Goal: Transaction & Acquisition: Purchase product/service

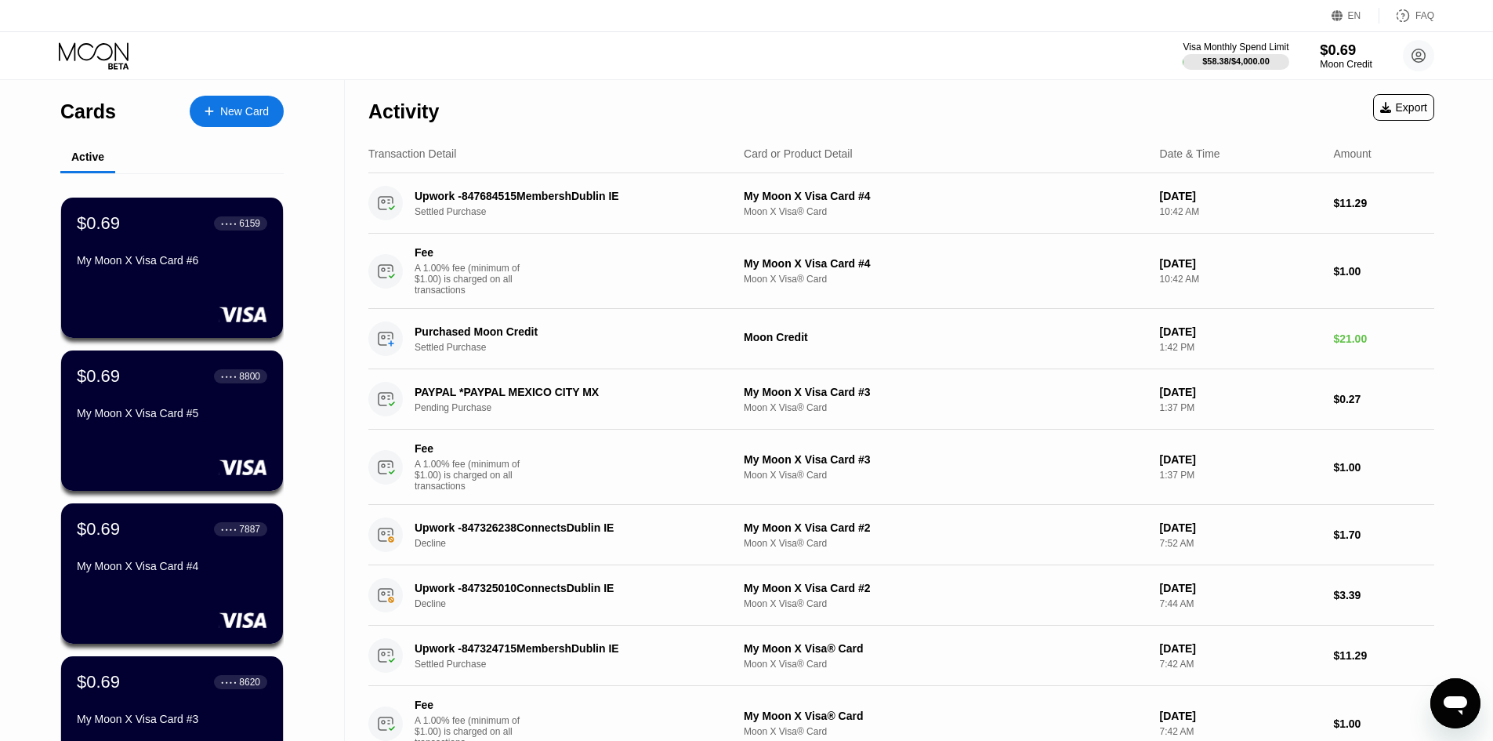
click at [1349, 68] on div "Moon Credit" at bounding box center [1346, 64] width 53 height 11
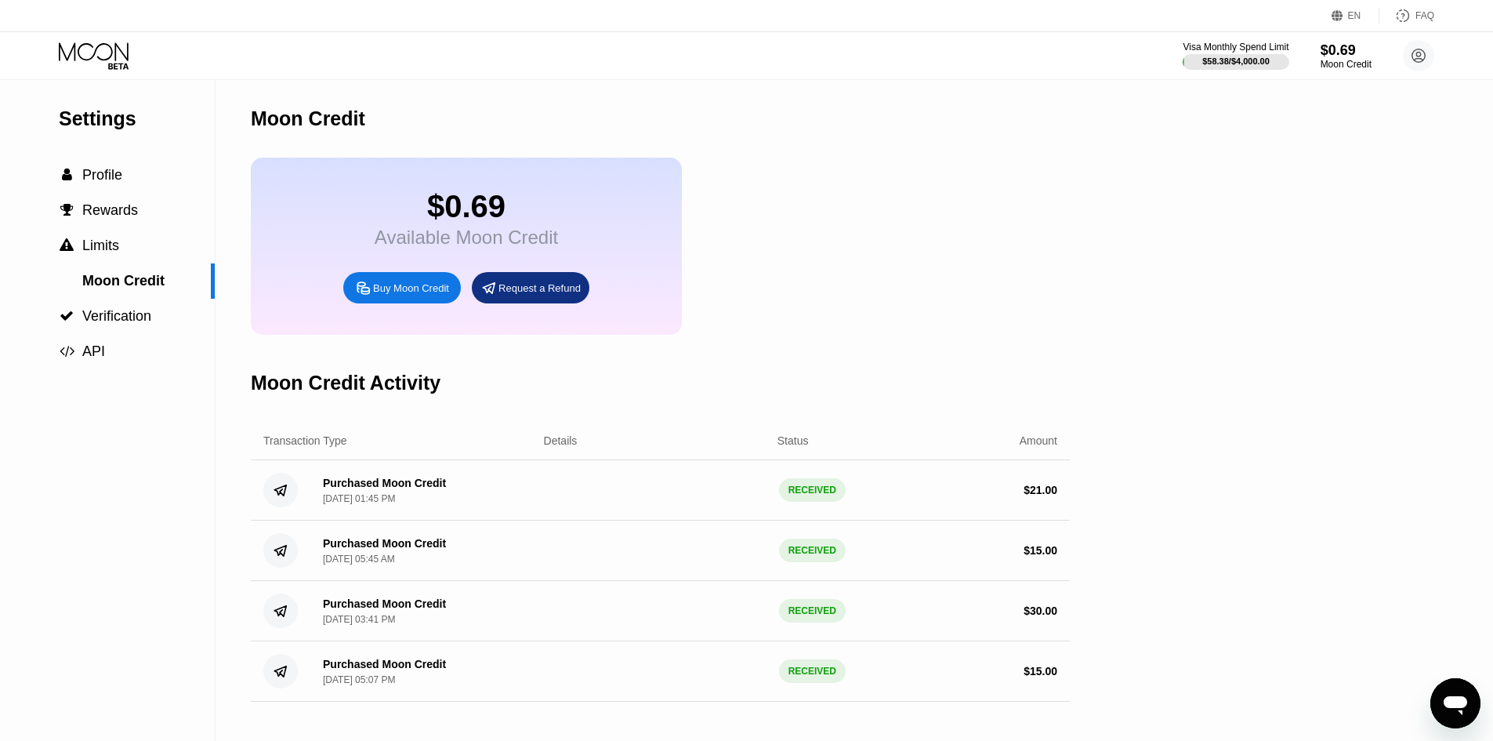
click at [416, 294] on div "Buy Moon Credit" at bounding box center [411, 287] width 76 height 13
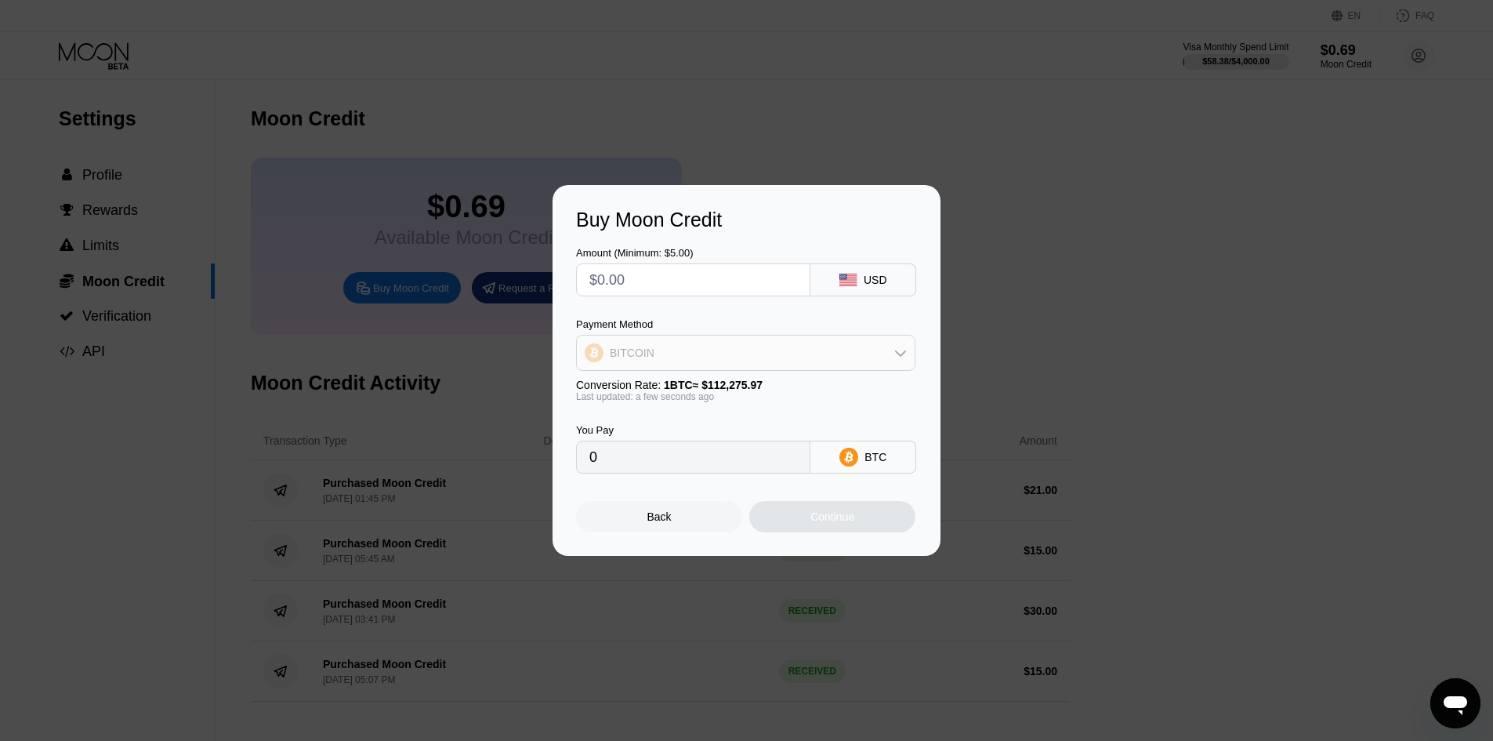
click at [636, 347] on div "BITCOIN" at bounding box center [632, 352] width 45 height 13
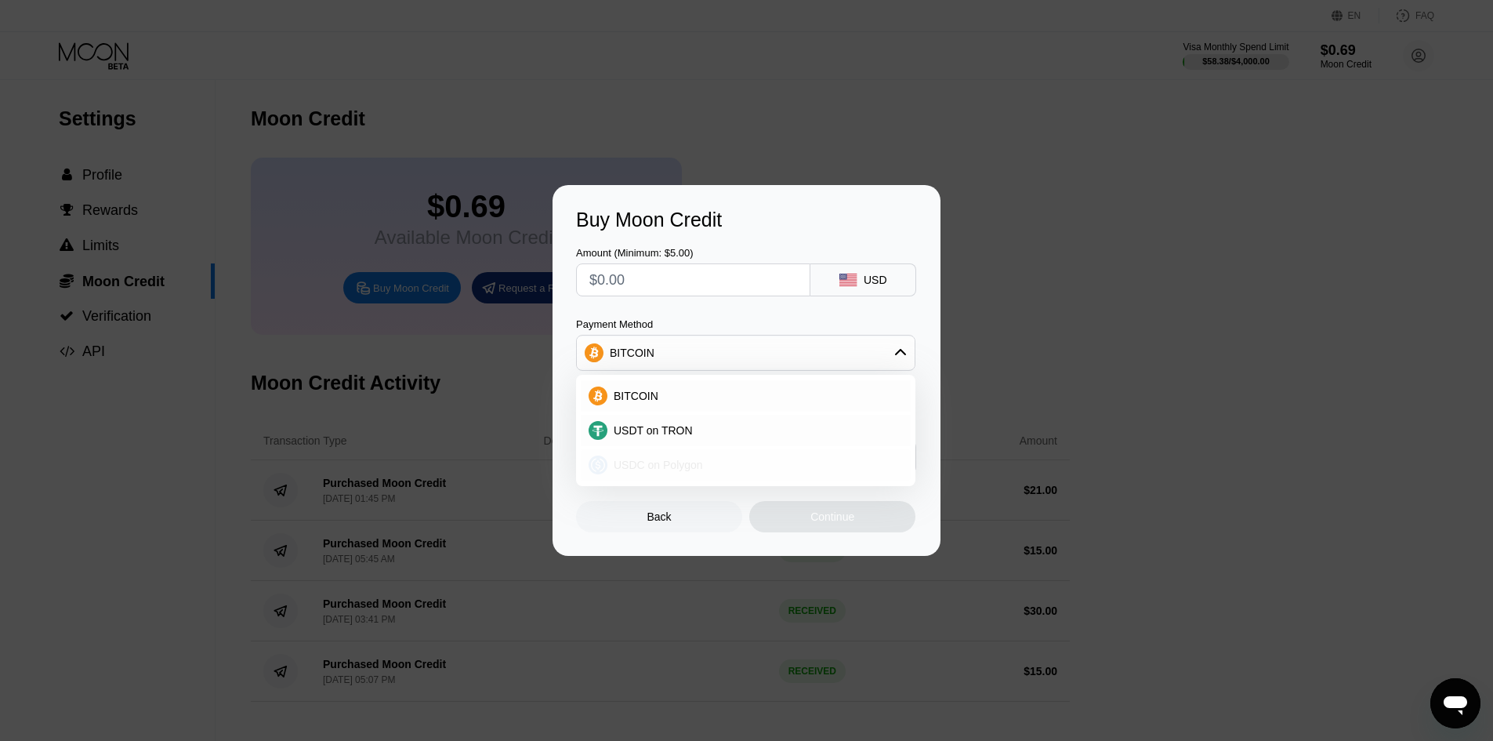
click at [688, 469] on span "USDC on Polygon" at bounding box center [658, 464] width 89 height 13
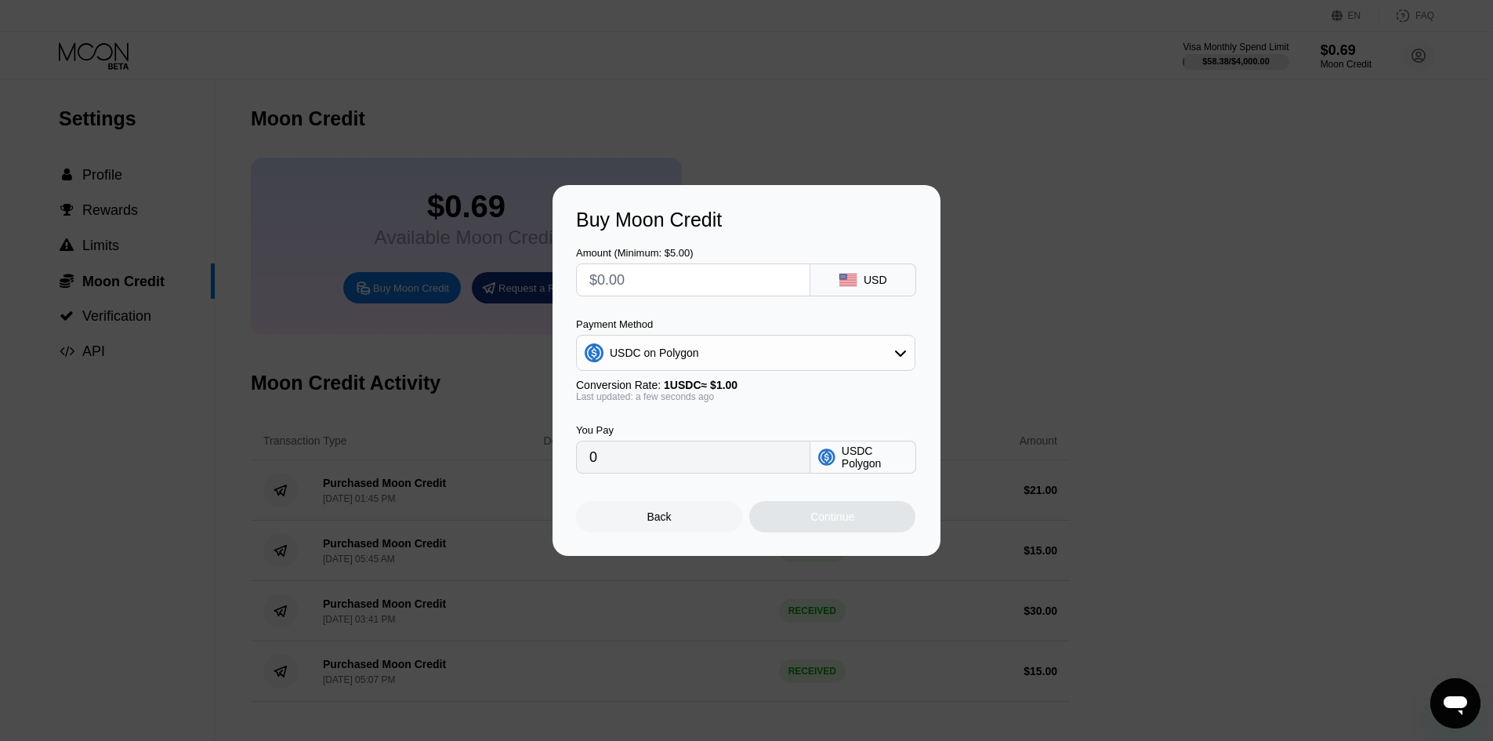
click at [627, 284] on input "text" at bounding box center [693, 279] width 208 height 31
type input "$30"
type input "30.00000000"
type input "$30"
click at [784, 522] on div "Continue" at bounding box center [832, 516] width 166 height 31
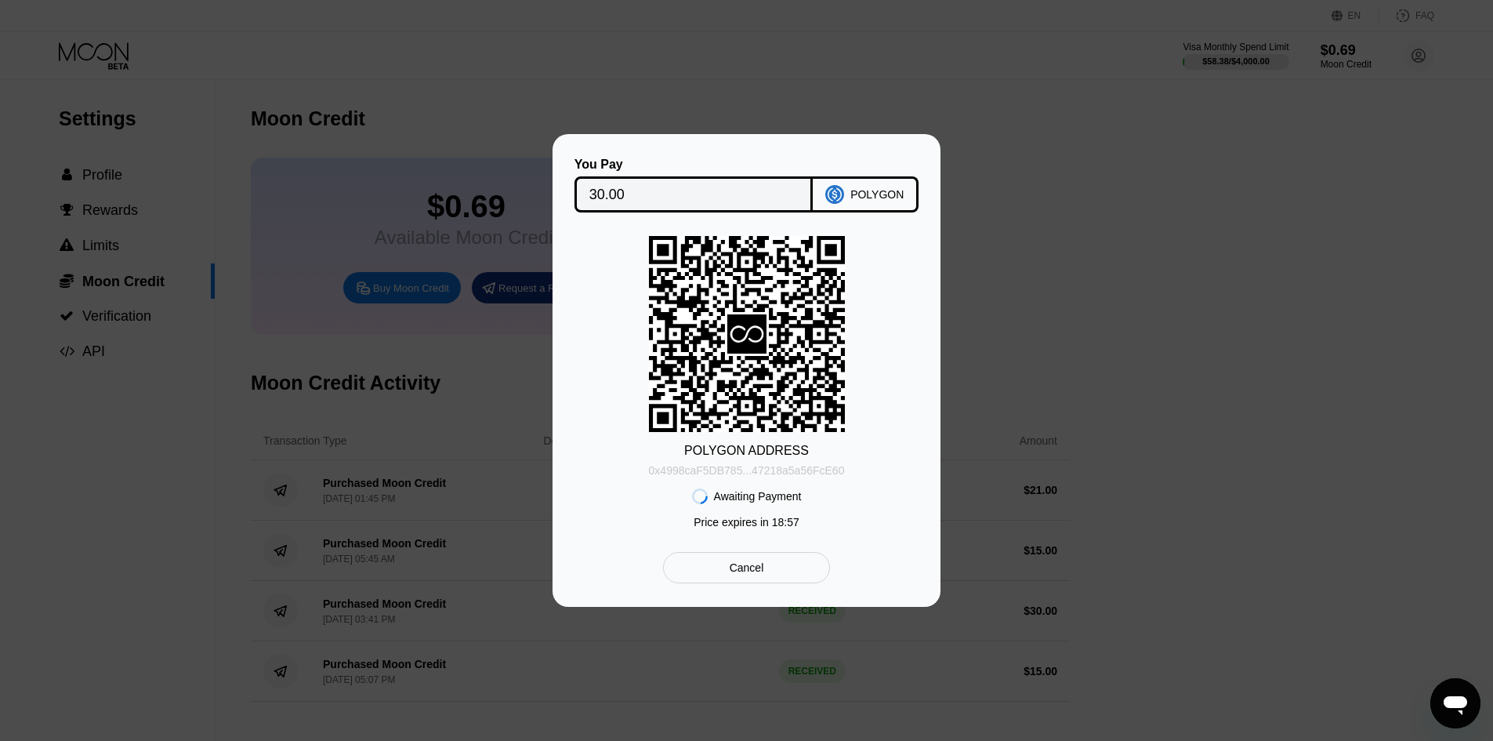
click at [758, 466] on div "0x4998caF5DB785...47218a5a56FcE60" at bounding box center [747, 470] width 196 height 13
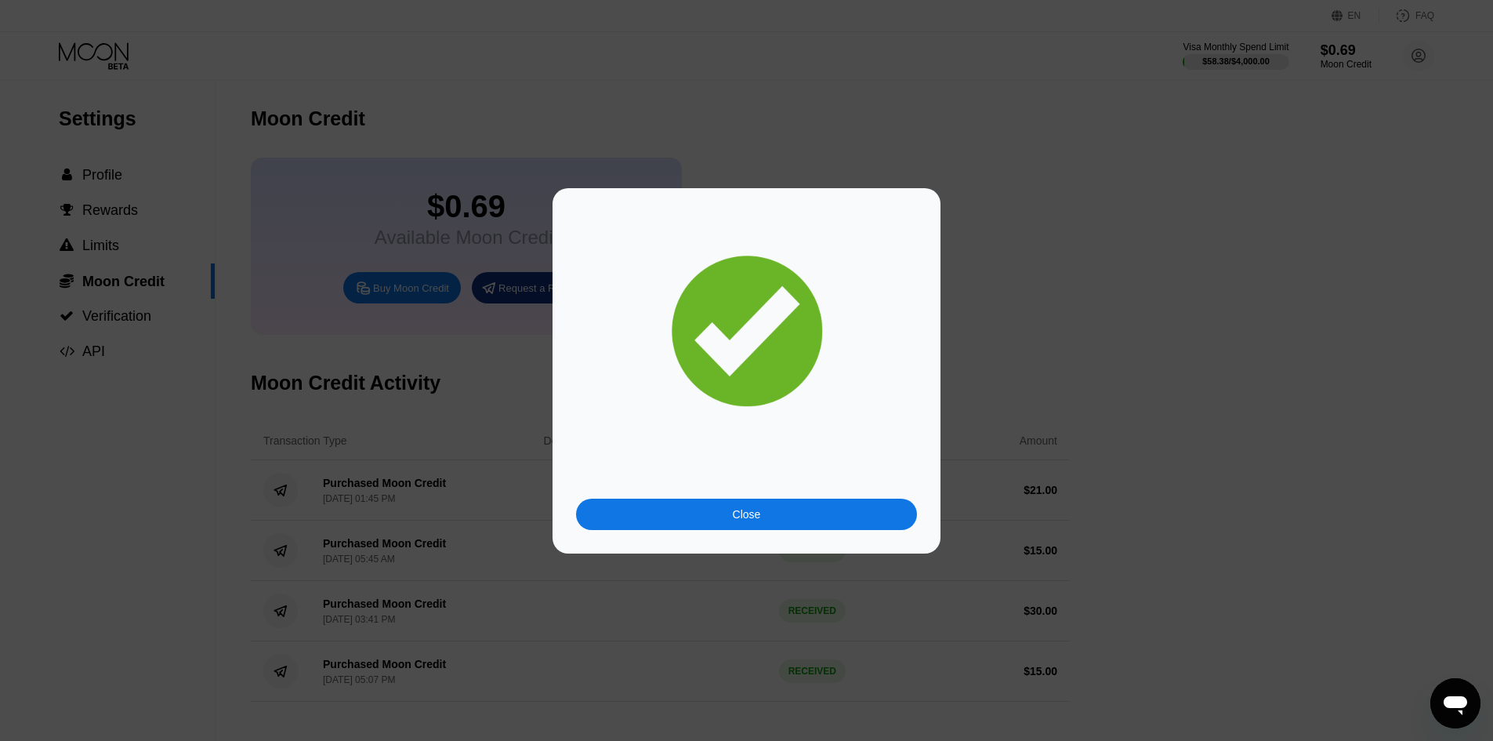
click at [738, 500] on div "Close" at bounding box center [746, 513] width 341 height 31
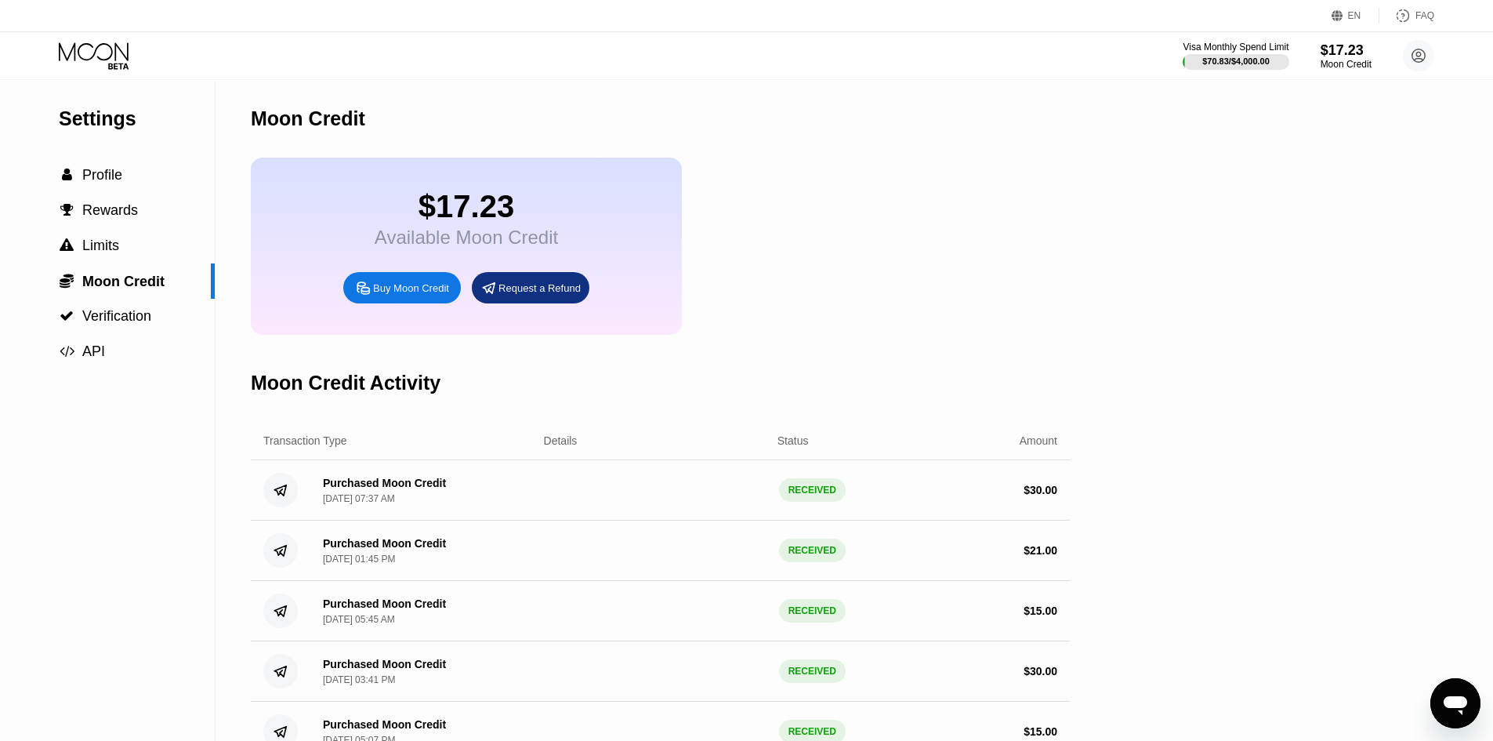
click at [56, 67] on div "Visa Monthly Spend Limit $70.83 / $4,000.00 $17.23 Moon Credit davidbellup@gmai…" at bounding box center [746, 55] width 1493 height 47
click at [82, 53] on icon at bounding box center [95, 55] width 73 height 27
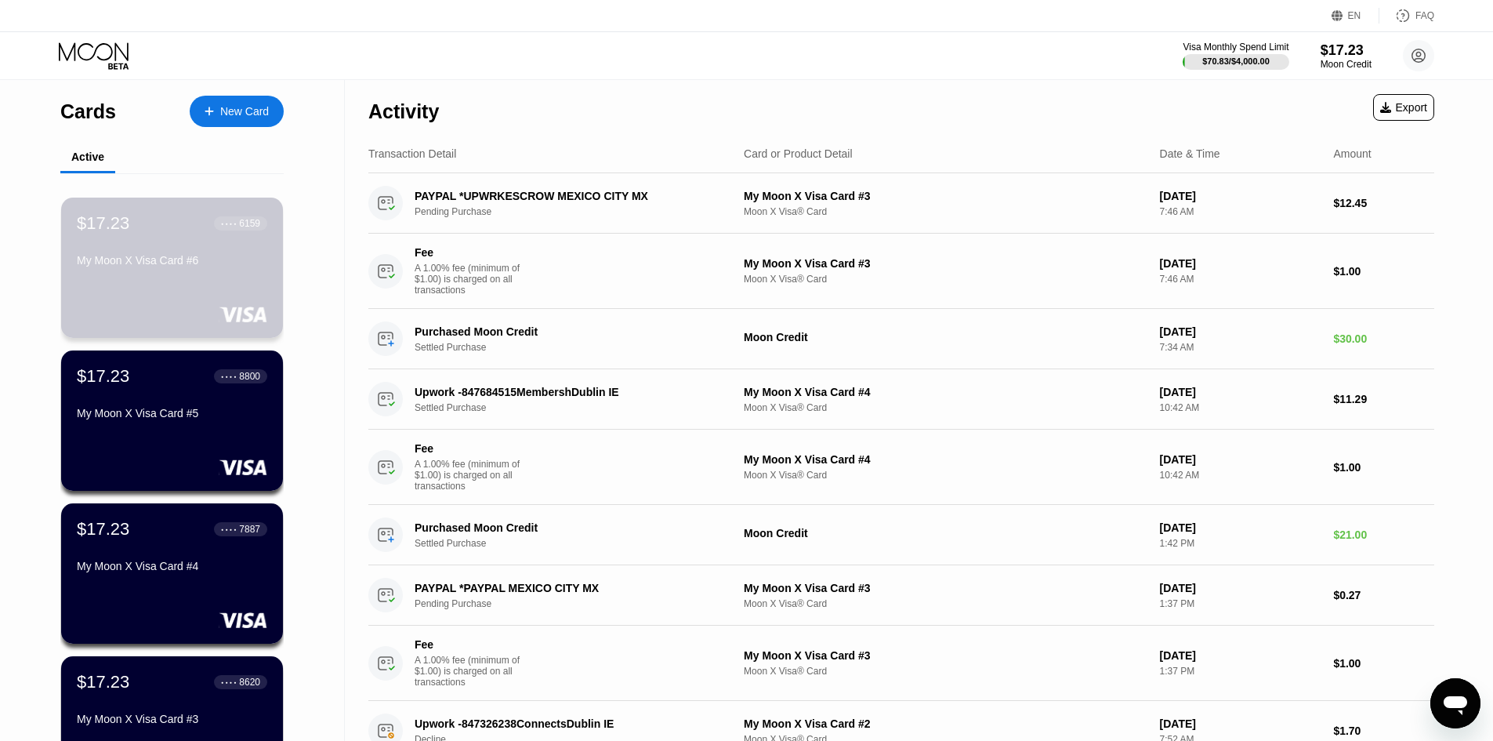
click at [176, 258] on div "$17.23 ● ● ● ● 6159 My Moon X Visa Card #6" at bounding box center [172, 243] width 190 height 60
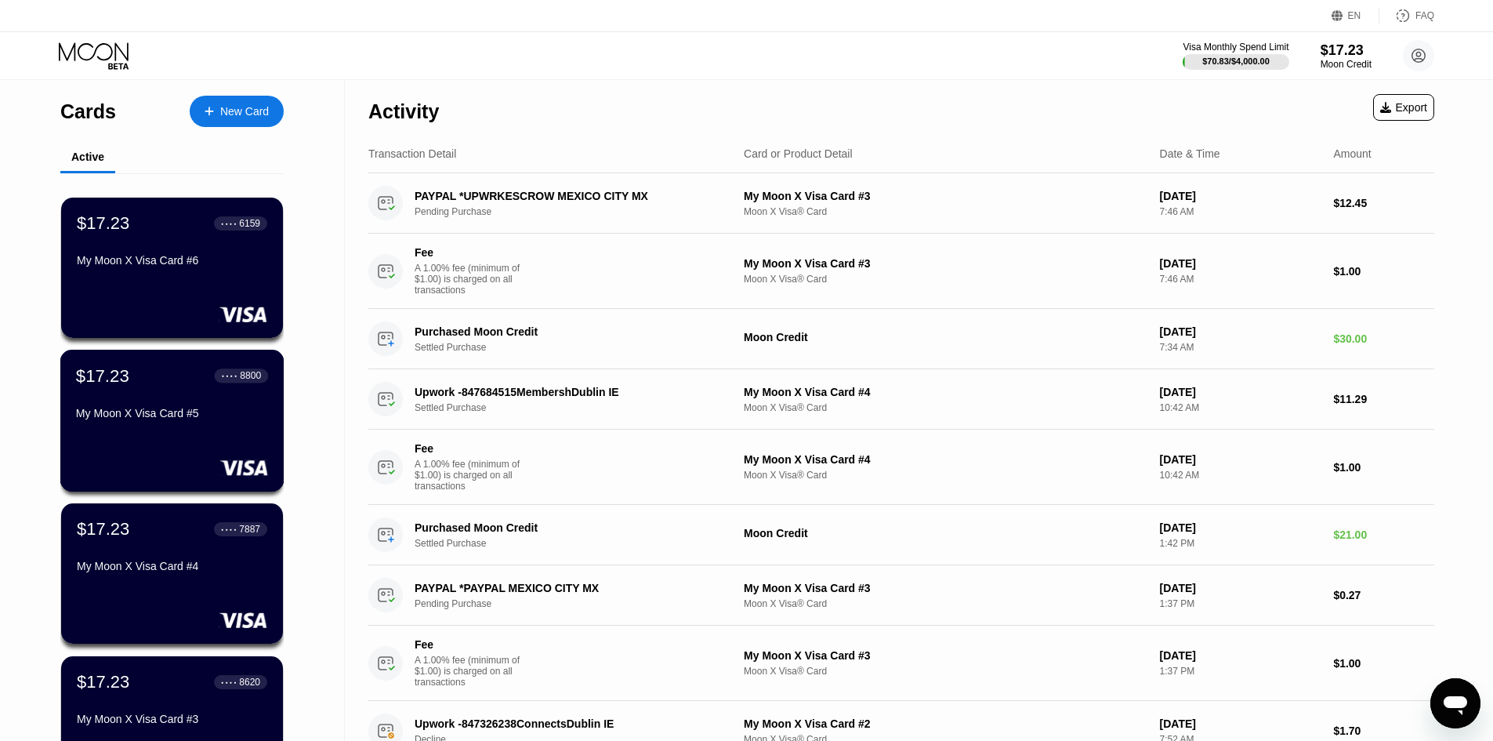
click at [121, 441] on div "$17.23 ● ● ● ● 8800 My Moon X Visa Card #5" at bounding box center [172, 421] width 224 height 142
click at [165, 550] on div "$17.23 ● ● ● ● 7887 My Moon X Visa Card #4" at bounding box center [172, 548] width 192 height 60
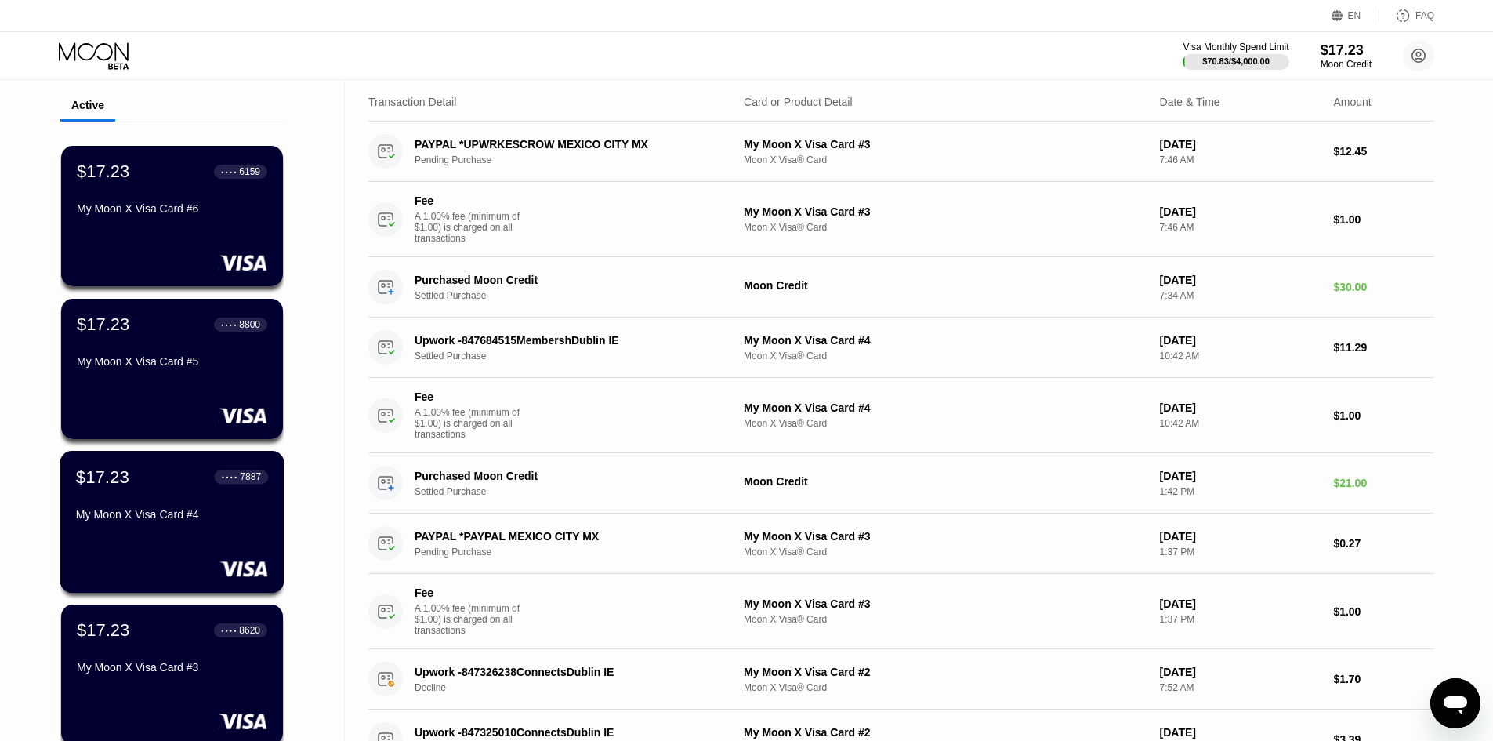
scroll to position [78, 0]
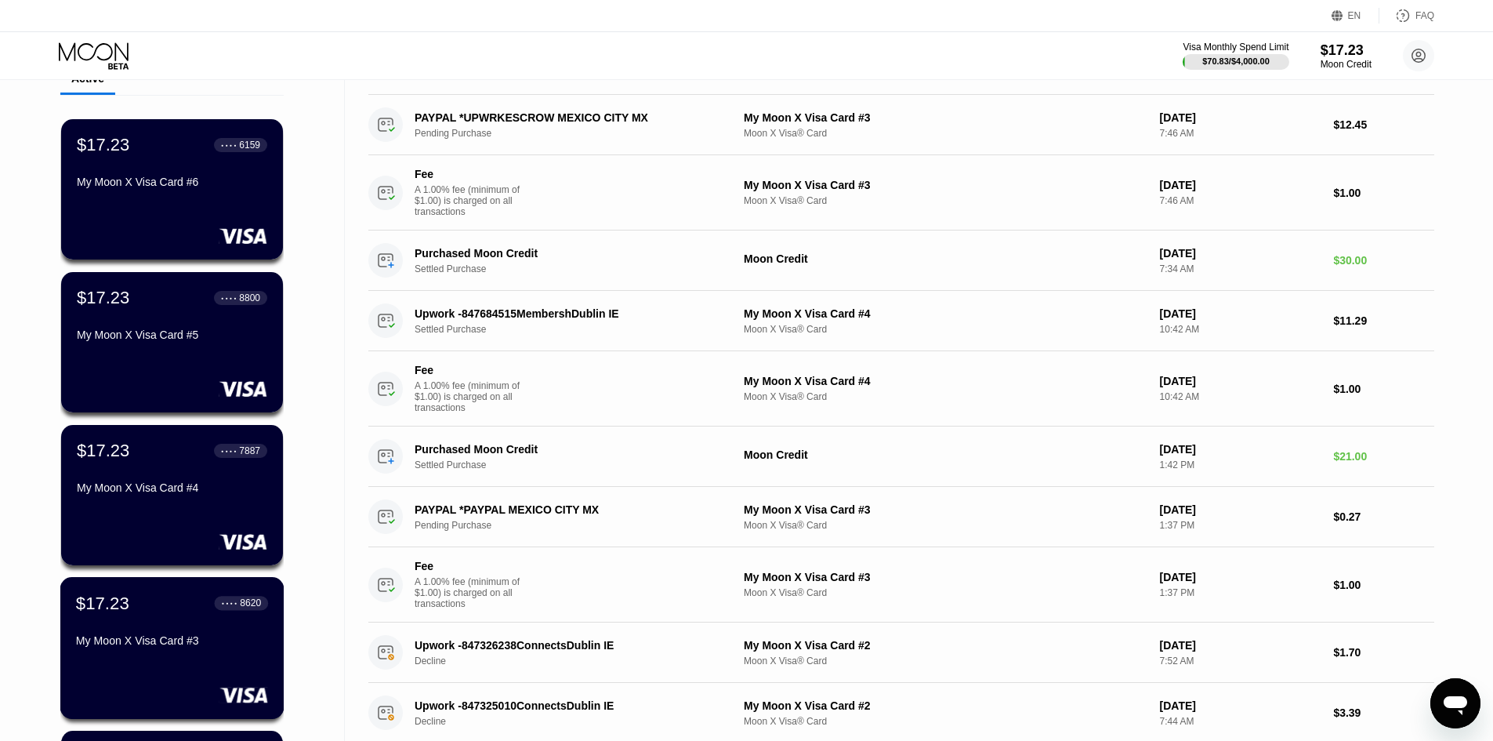
click at [170, 624] on div "$17.23 ● ● ● ● 8620 My Moon X Visa Card #3" at bounding box center [172, 622] width 192 height 60
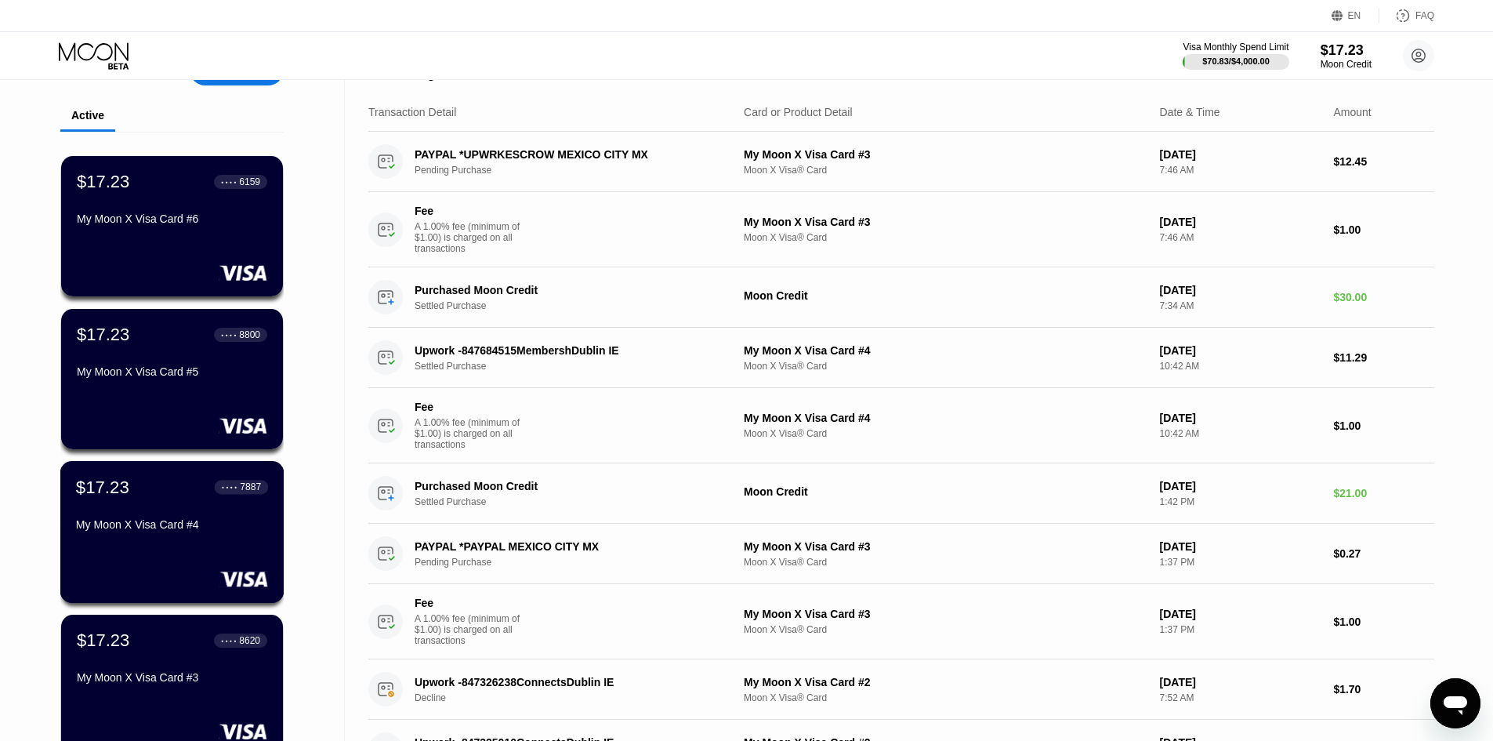
scroll to position [78, 0]
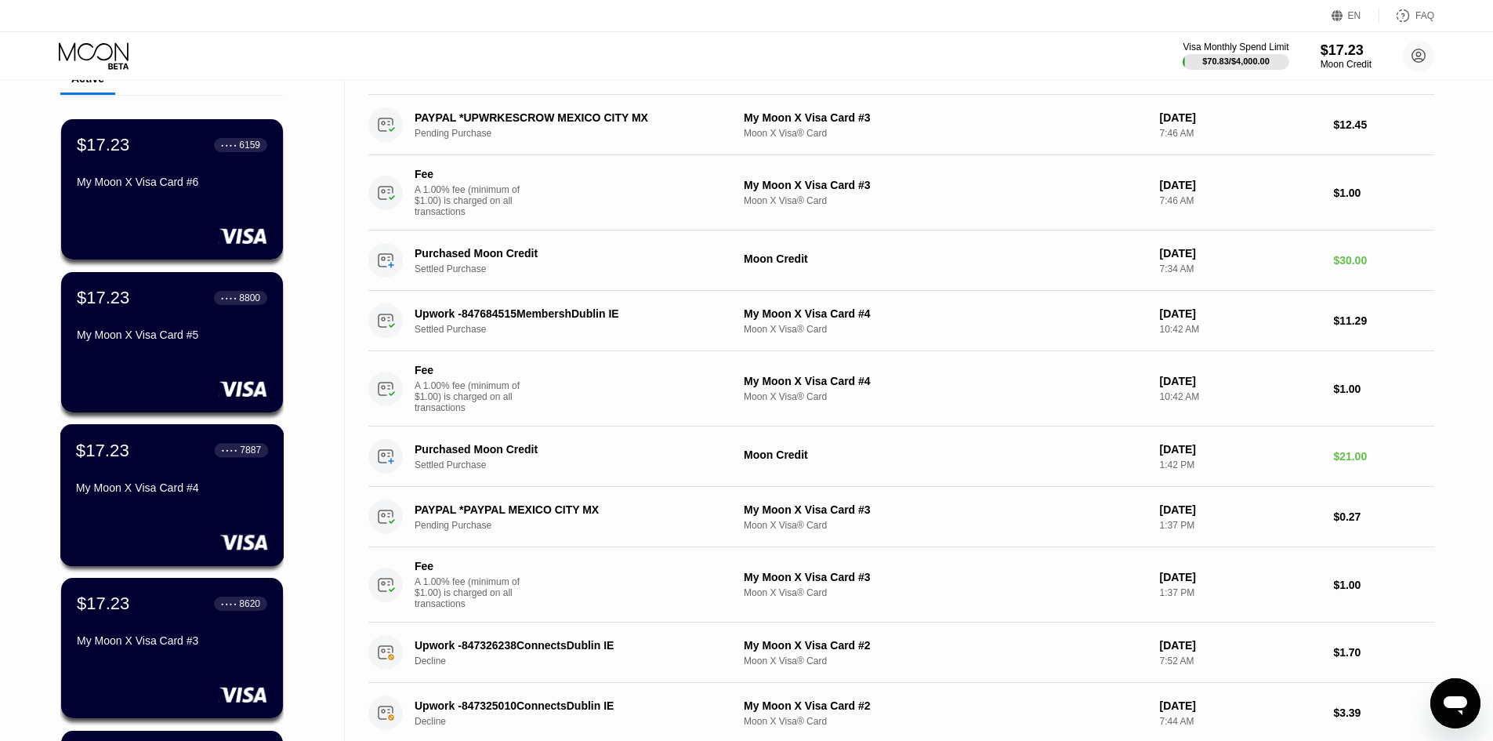
click at [205, 486] on div "My Moon X Visa Card #4" at bounding box center [172, 487] width 192 height 13
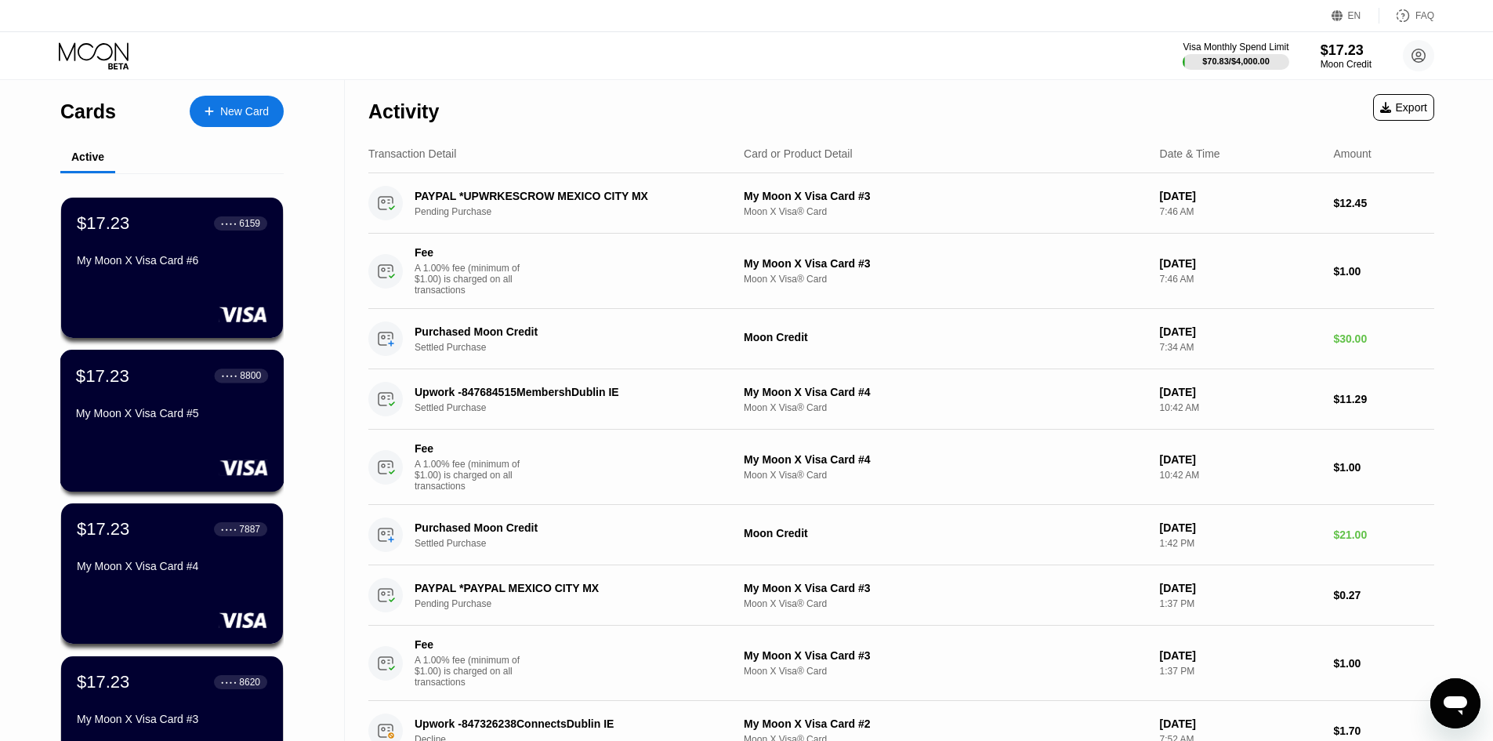
click at [172, 402] on div "$17.23 ● ● ● ● 8800 My Moon X Visa Card #5" at bounding box center [172, 395] width 192 height 60
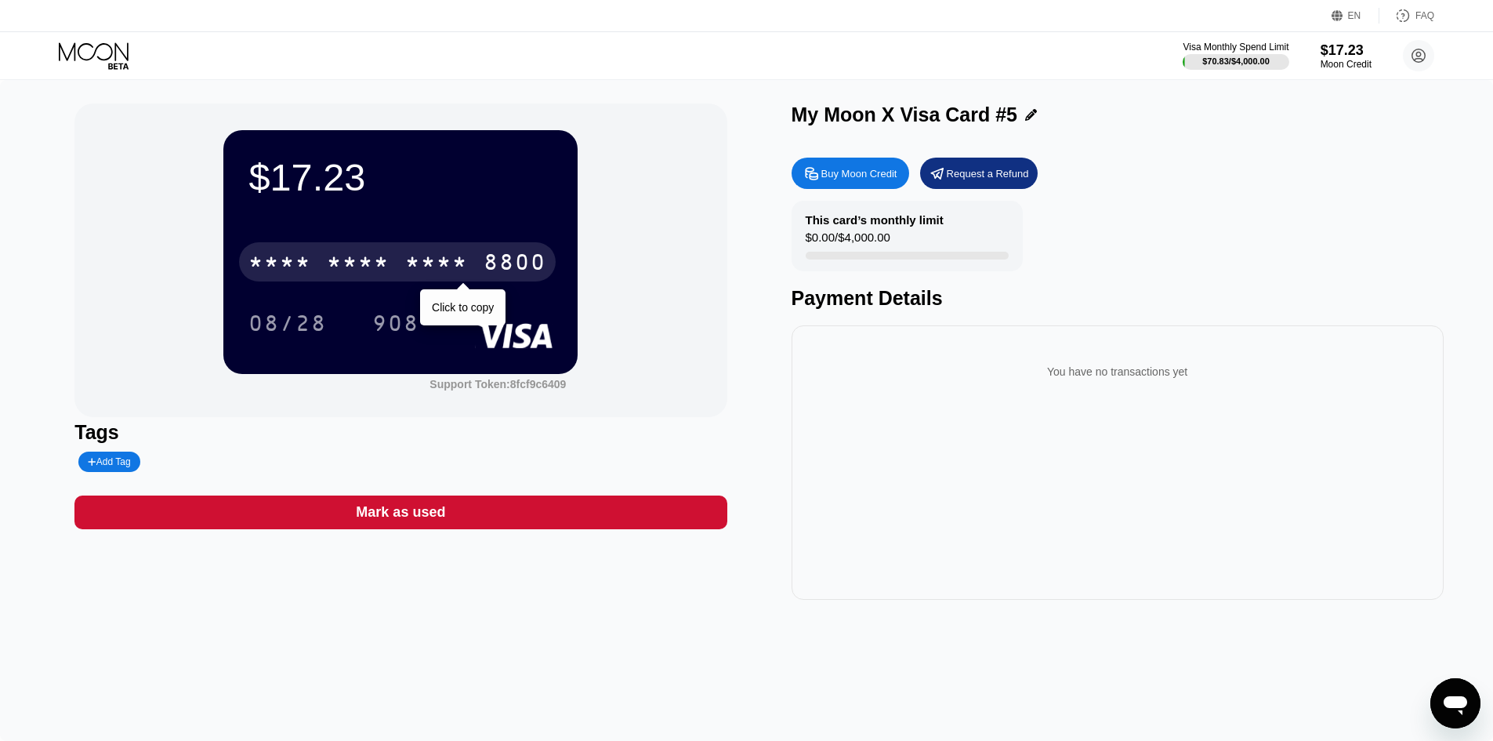
click at [503, 255] on div "8800" at bounding box center [515, 264] width 63 height 25
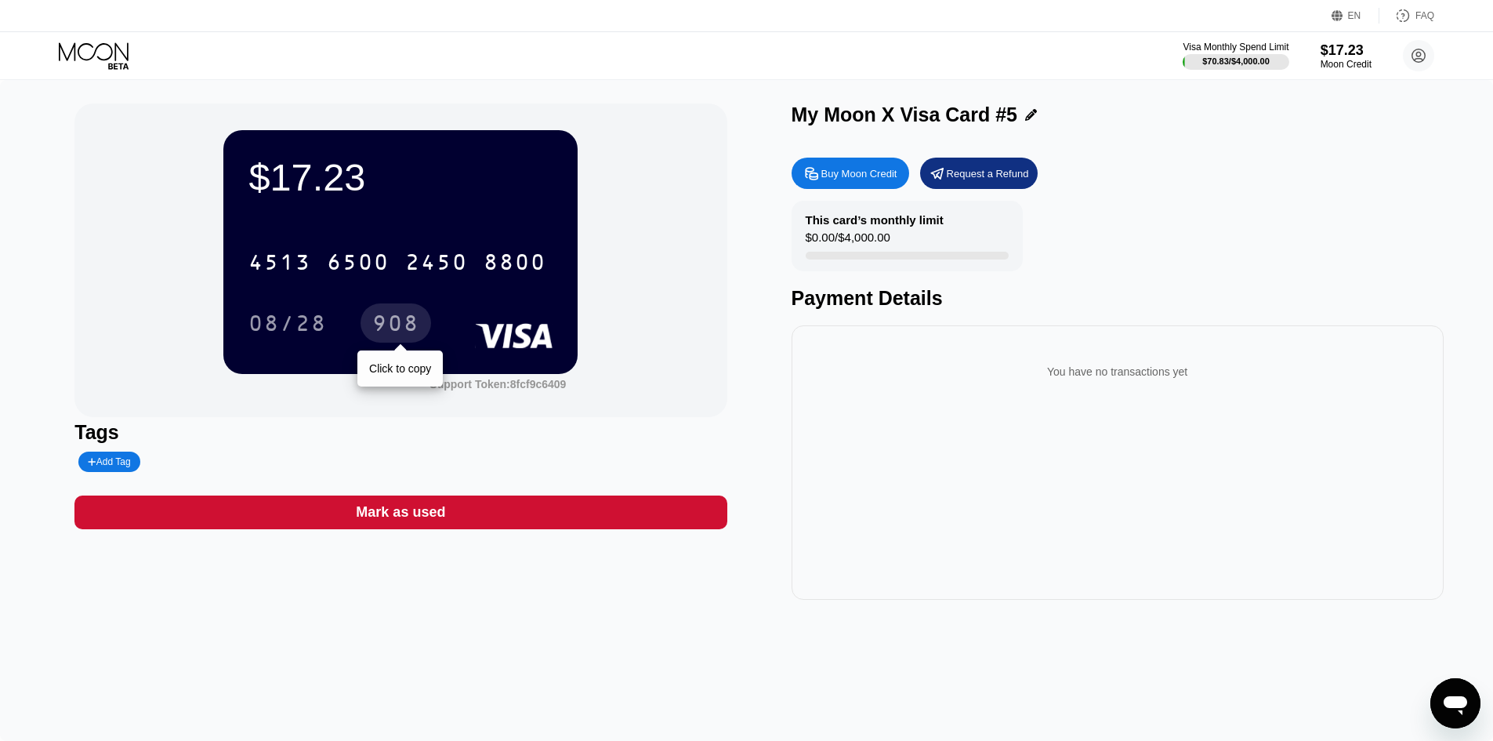
click at [418, 328] on div "908" at bounding box center [395, 325] width 47 height 25
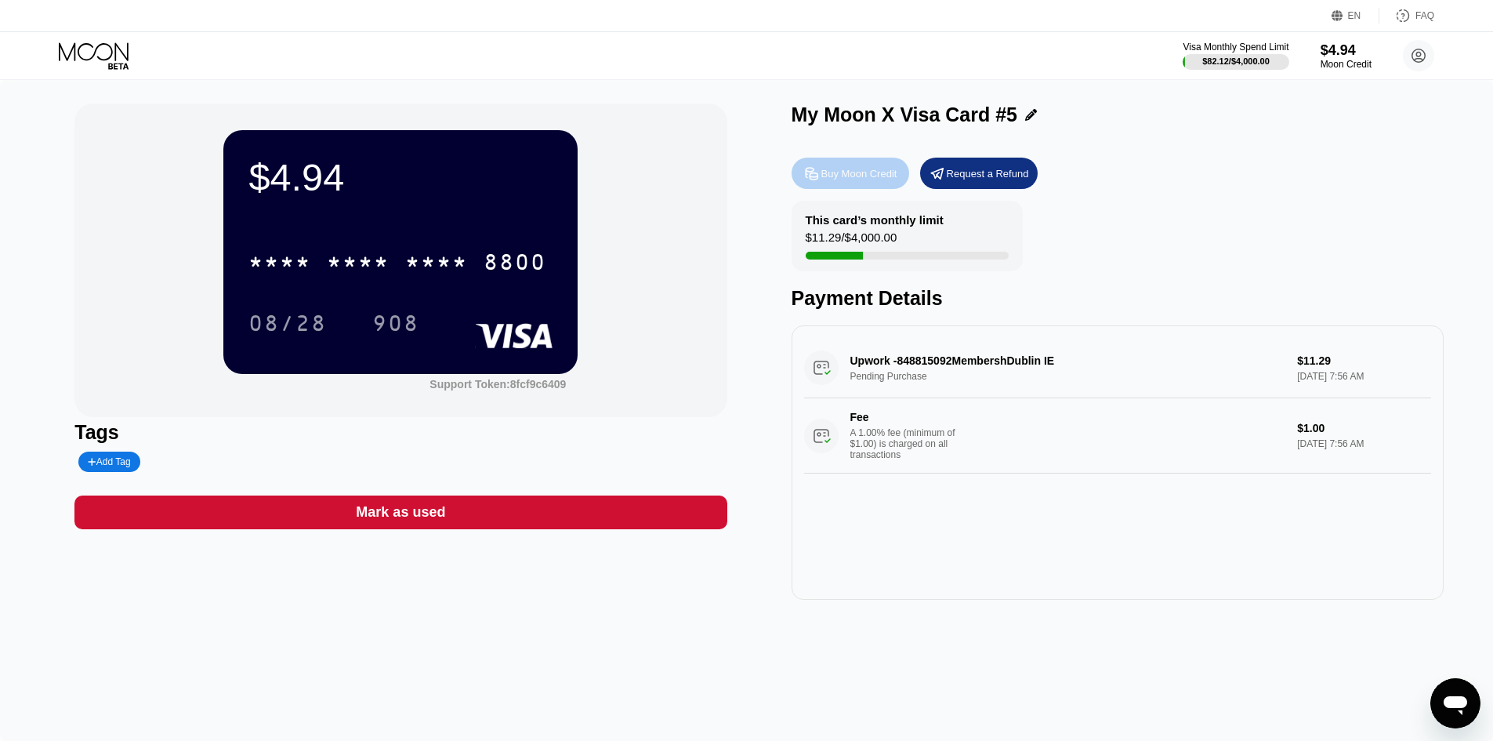
click at [853, 180] on div "Buy Moon Credit" at bounding box center [859, 173] width 76 height 13
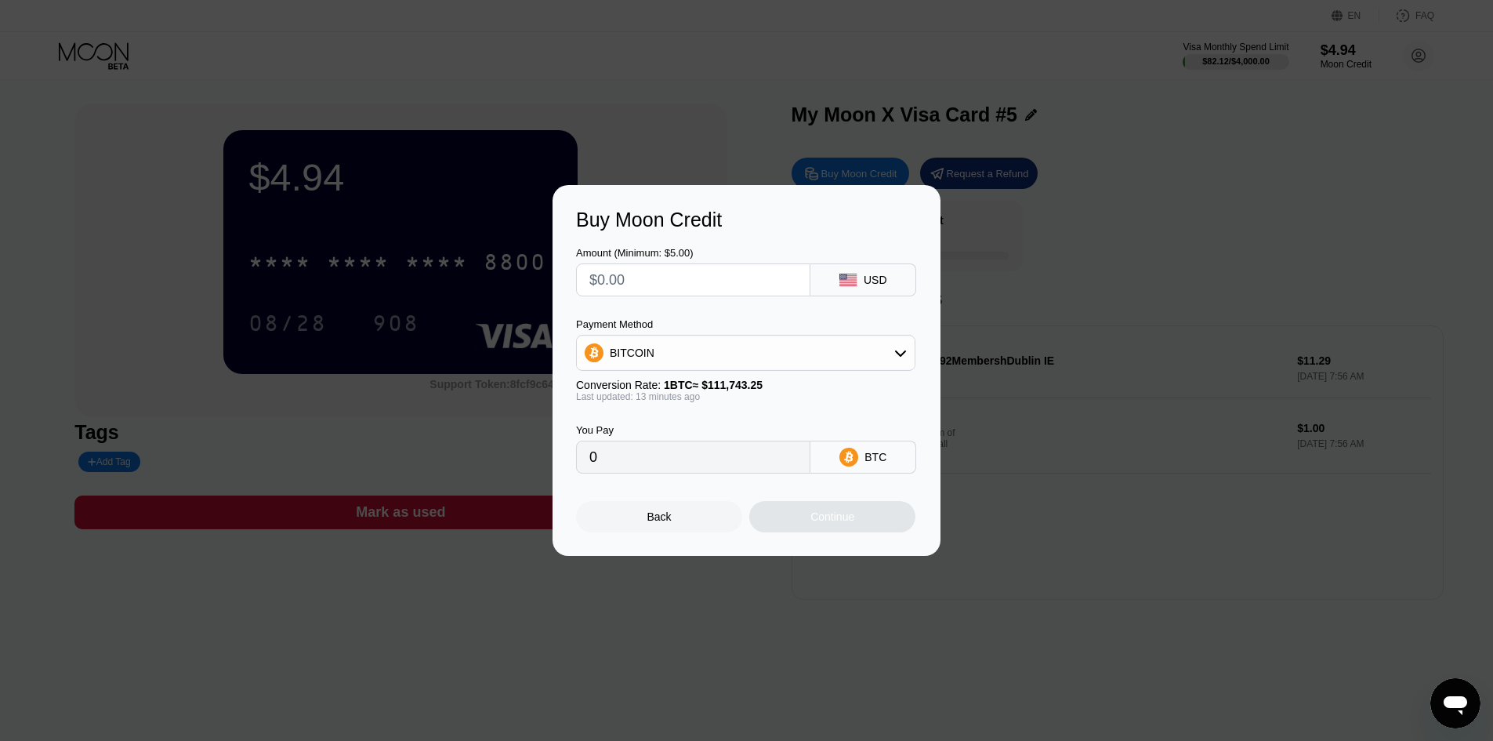
click at [708, 357] on div "BITCOIN" at bounding box center [746, 352] width 338 height 31
click at [684, 469] on span "USDC on Polygon" at bounding box center [658, 464] width 89 height 13
click at [669, 280] on input "text" at bounding box center [693, 279] width 208 height 31
type input "$1"
type input "1.00000000"
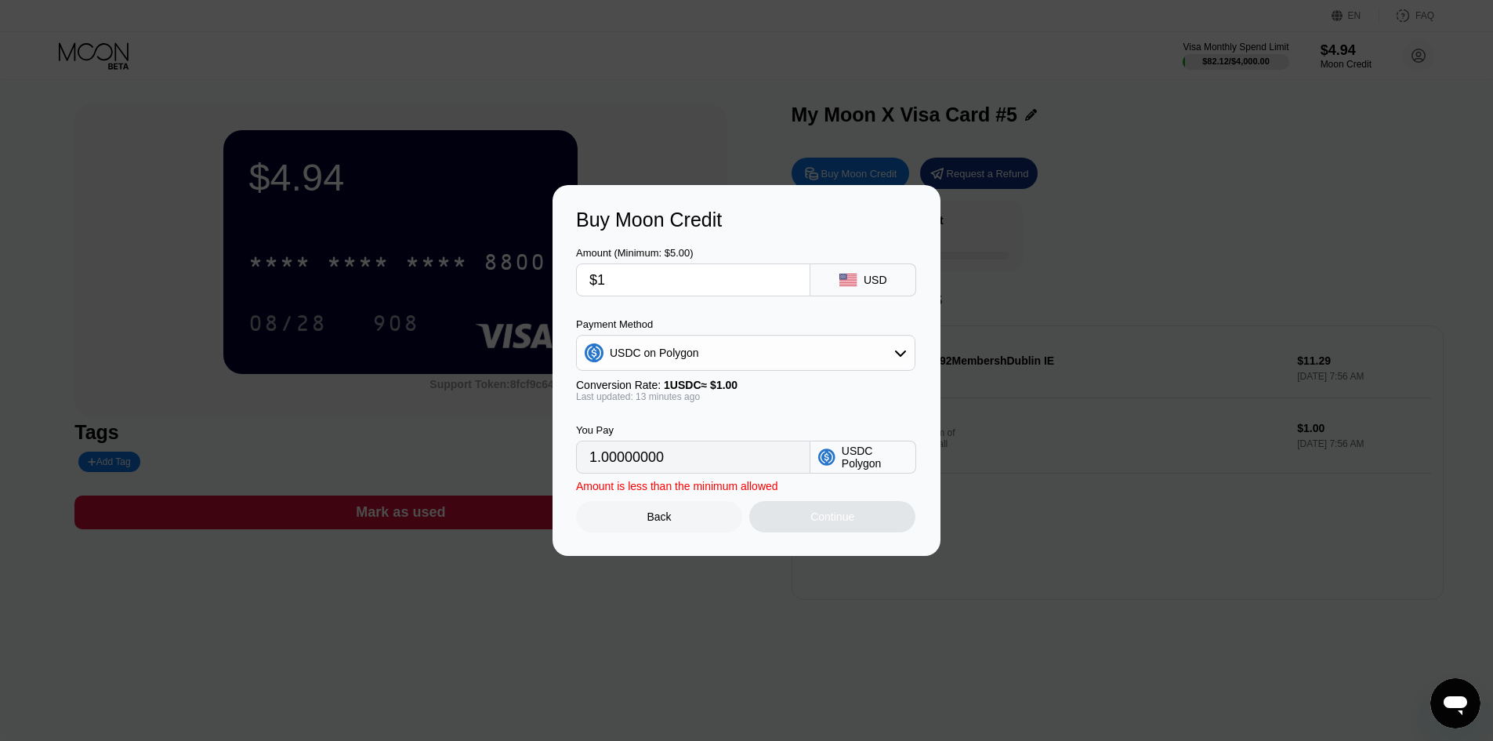
type input "$10"
type input "10.00000000"
type input "$10"
click at [886, 516] on div "Continue" at bounding box center [832, 516] width 166 height 31
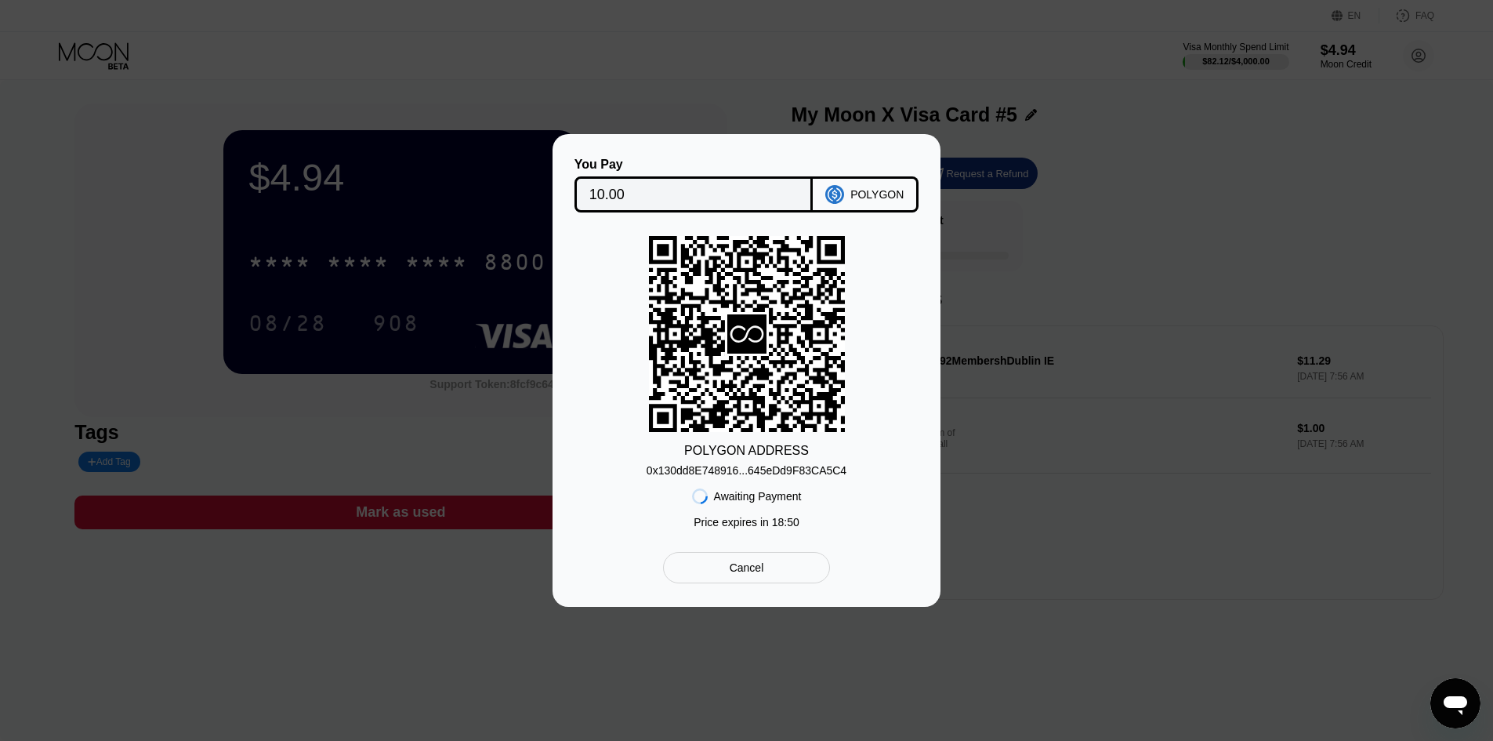
click at [820, 466] on div "0x130dd8E748916...645eDd9F83CA5C4" at bounding box center [747, 470] width 200 height 13
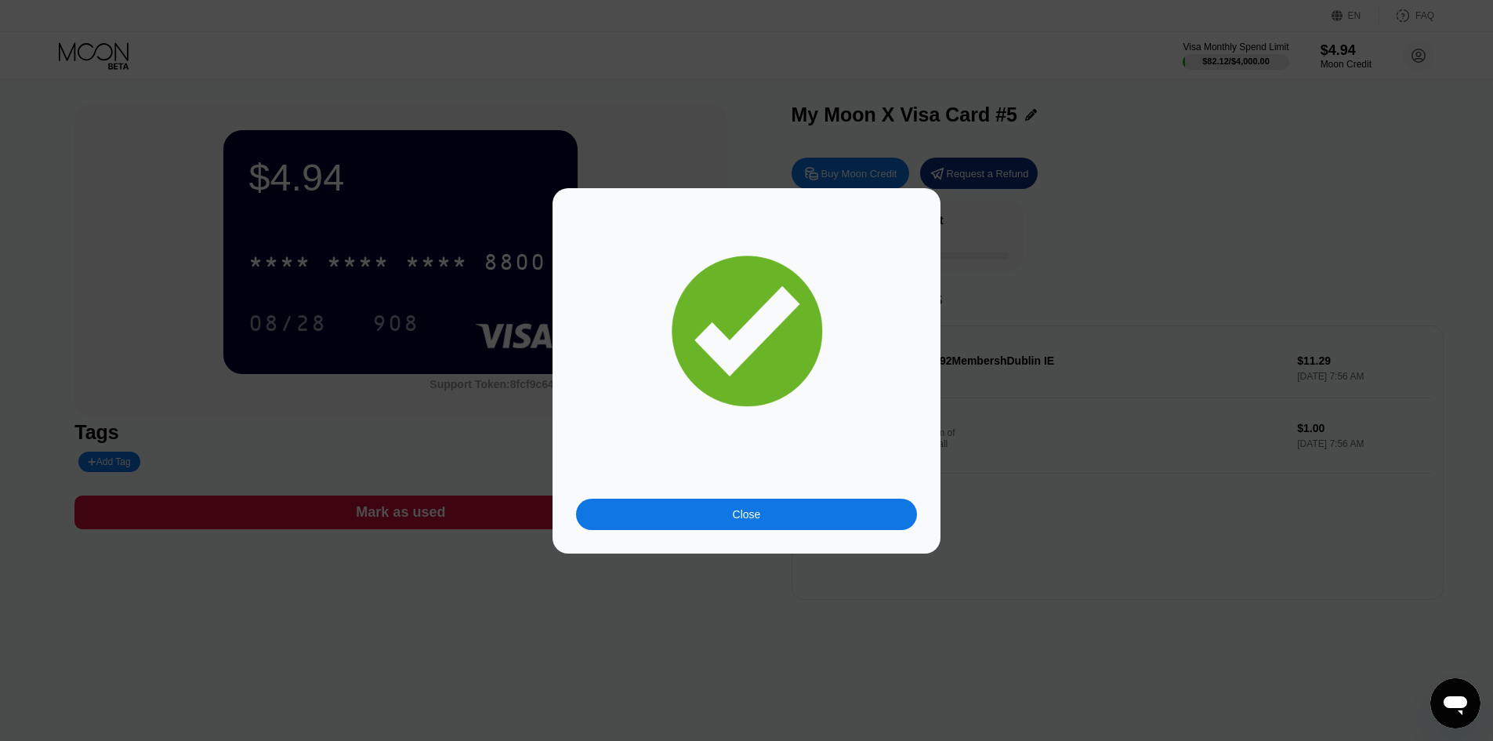
click at [737, 504] on div "Close" at bounding box center [746, 513] width 341 height 31
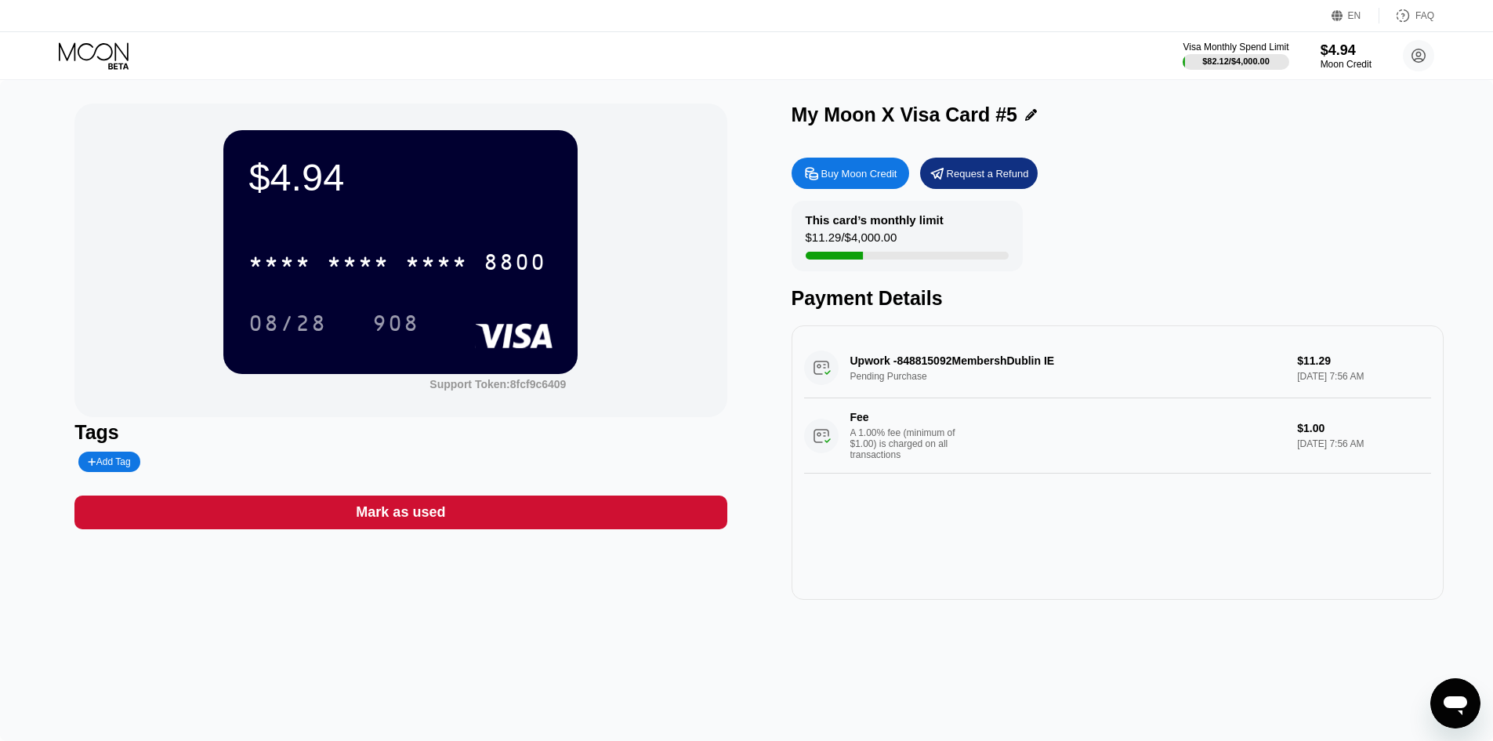
click at [103, 44] on icon at bounding box center [94, 51] width 70 height 18
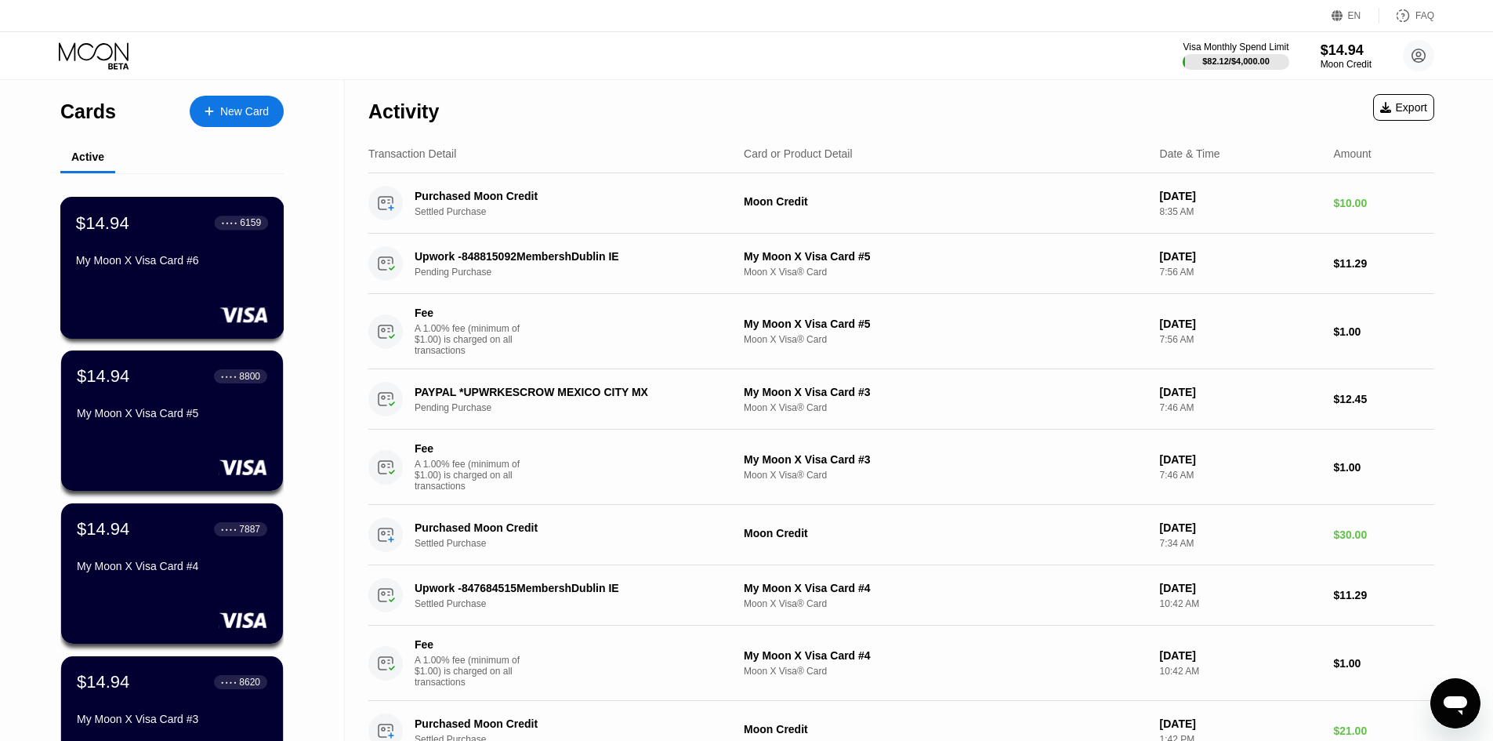
click at [174, 273] on div "My Moon X Visa Card #6" at bounding box center [172, 263] width 192 height 19
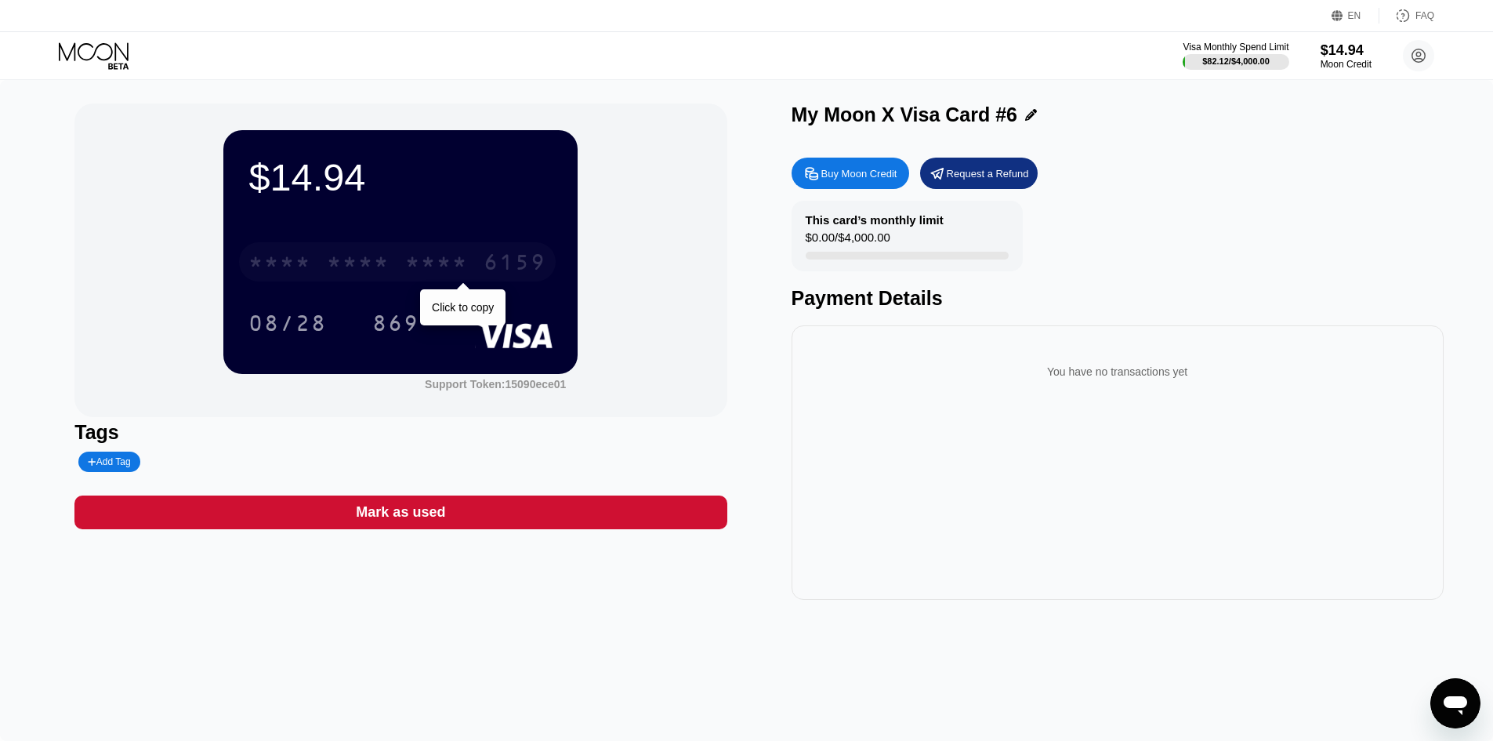
click at [324, 247] on div "* * * * * * * * * * * * 6159" at bounding box center [397, 261] width 317 height 39
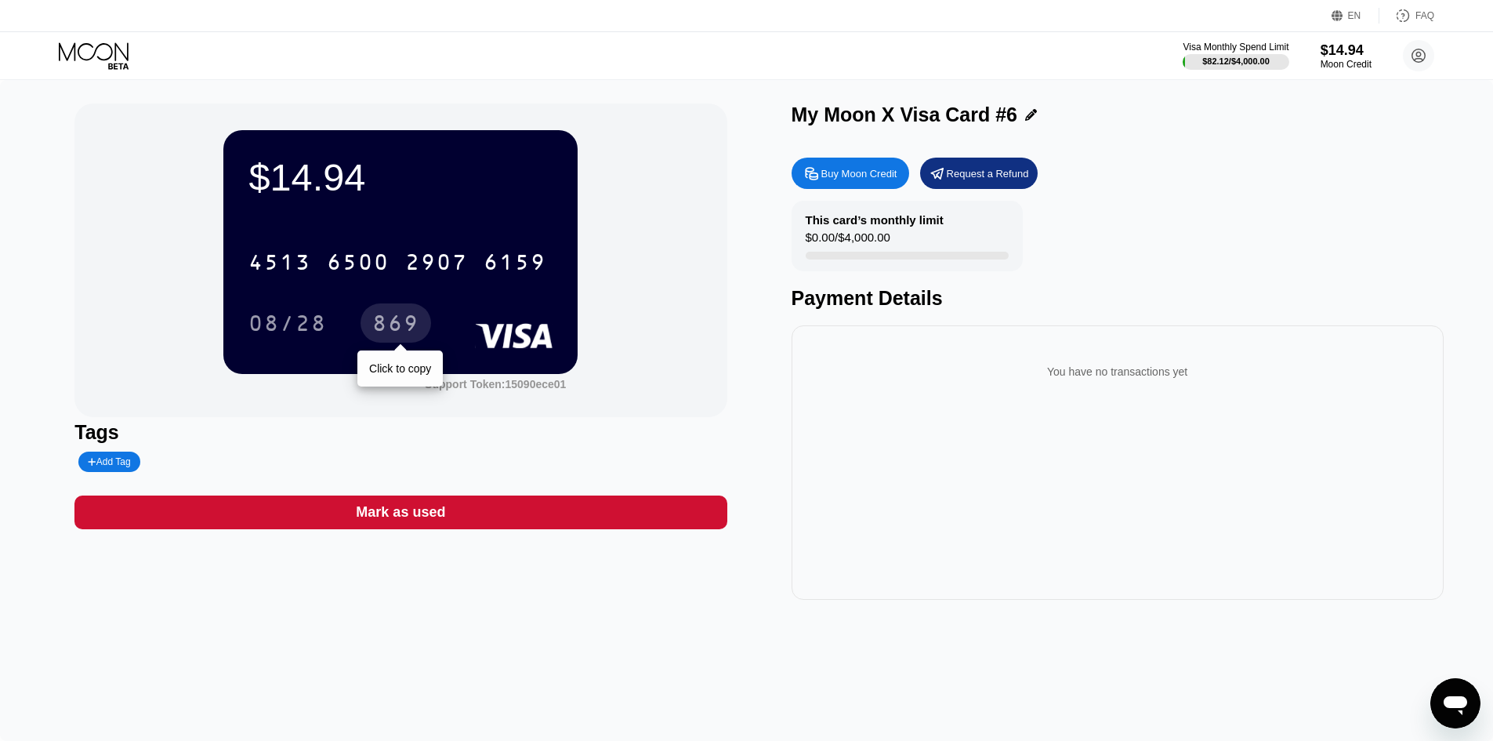
click at [402, 324] on div "869" at bounding box center [395, 325] width 47 height 25
